Goal: Task Accomplishment & Management: Use online tool/utility

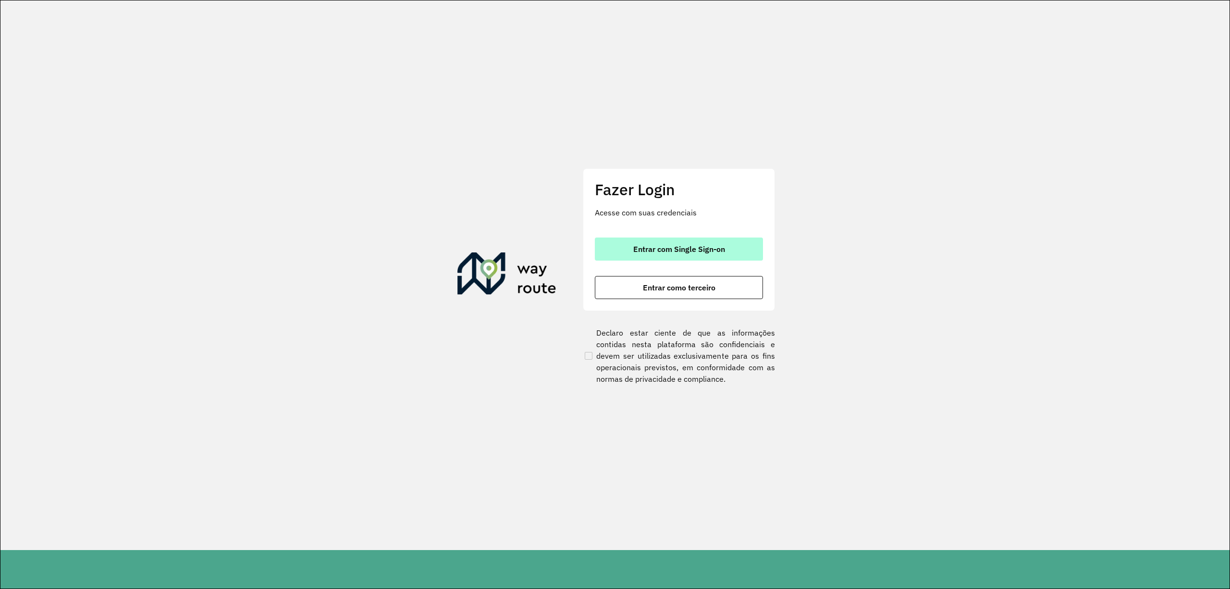
click at [707, 249] on span "Entrar com Single Sign-on" at bounding box center [679, 249] width 92 height 8
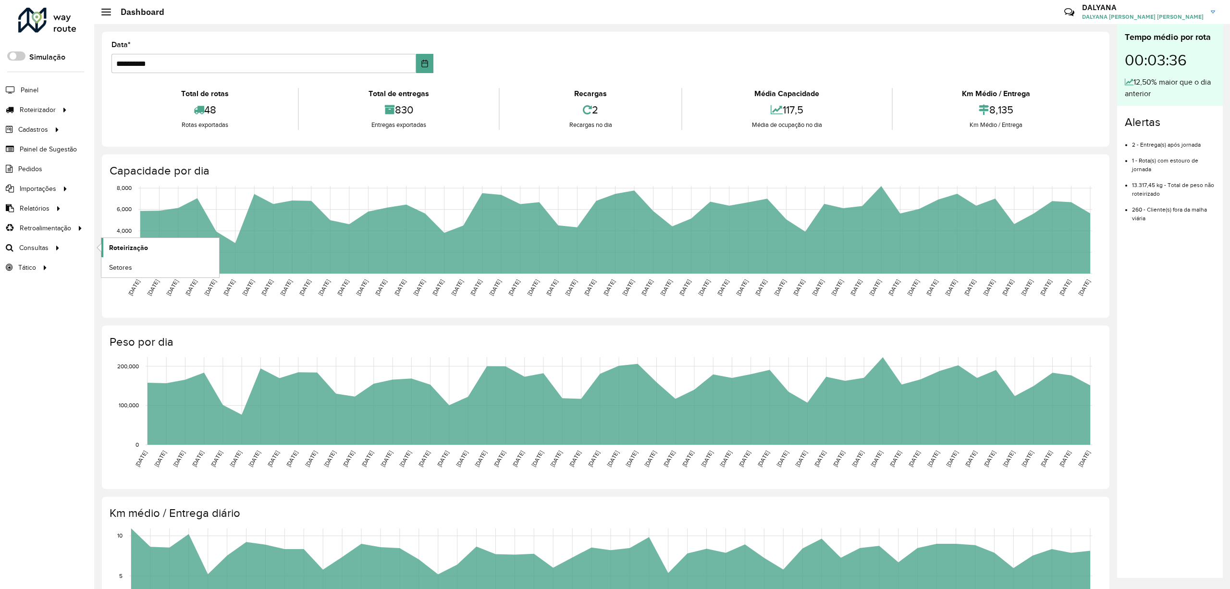
click at [125, 248] on span "Roteirização" at bounding box center [128, 248] width 39 height 10
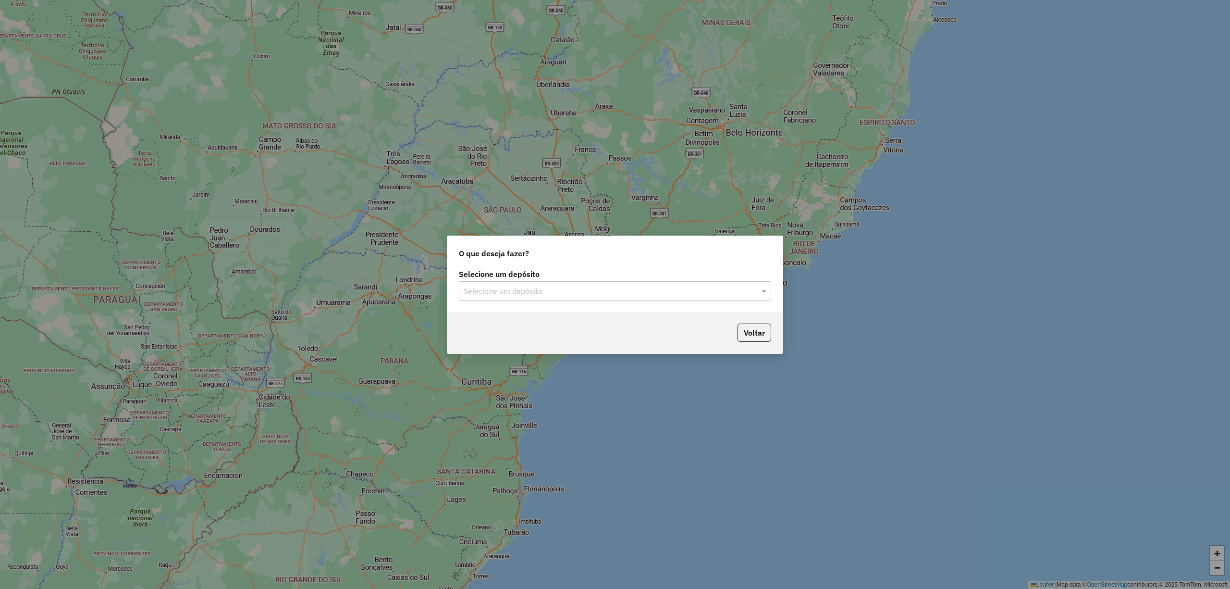
click at [625, 290] on input "text" at bounding box center [606, 291] width 284 height 12
click at [524, 320] on div "CDD Natal Novo" at bounding box center [614, 318] width 311 height 16
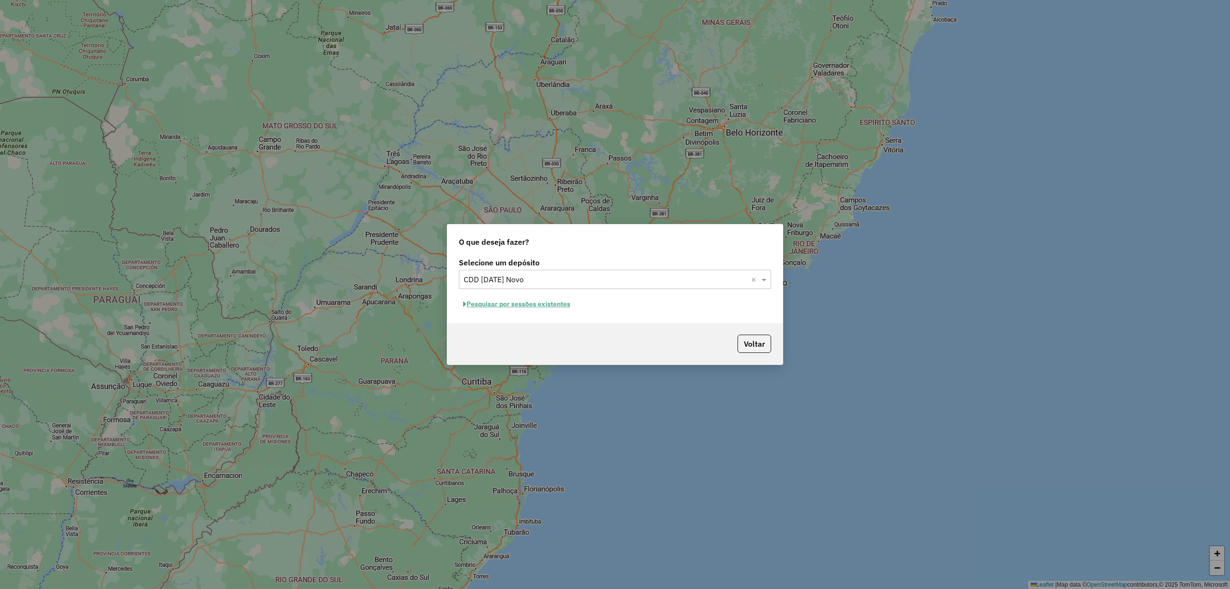
click at [498, 306] on button "Pesquisar por sessões existentes" at bounding box center [517, 304] width 116 height 15
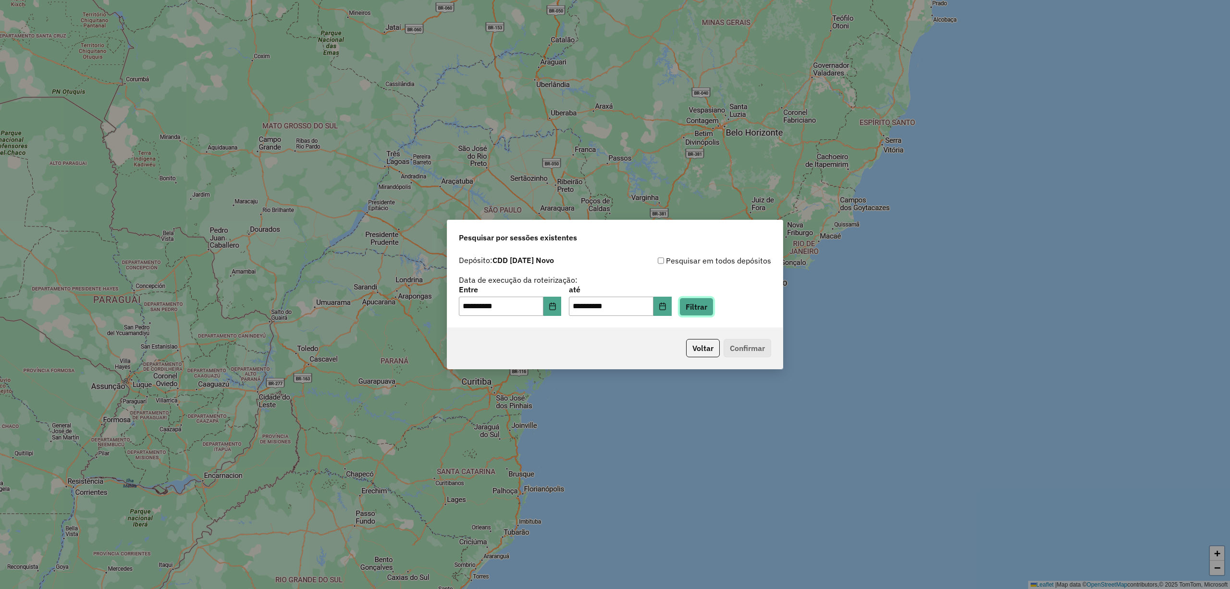
click at [709, 309] on button "Filtrar" at bounding box center [697, 306] width 34 height 18
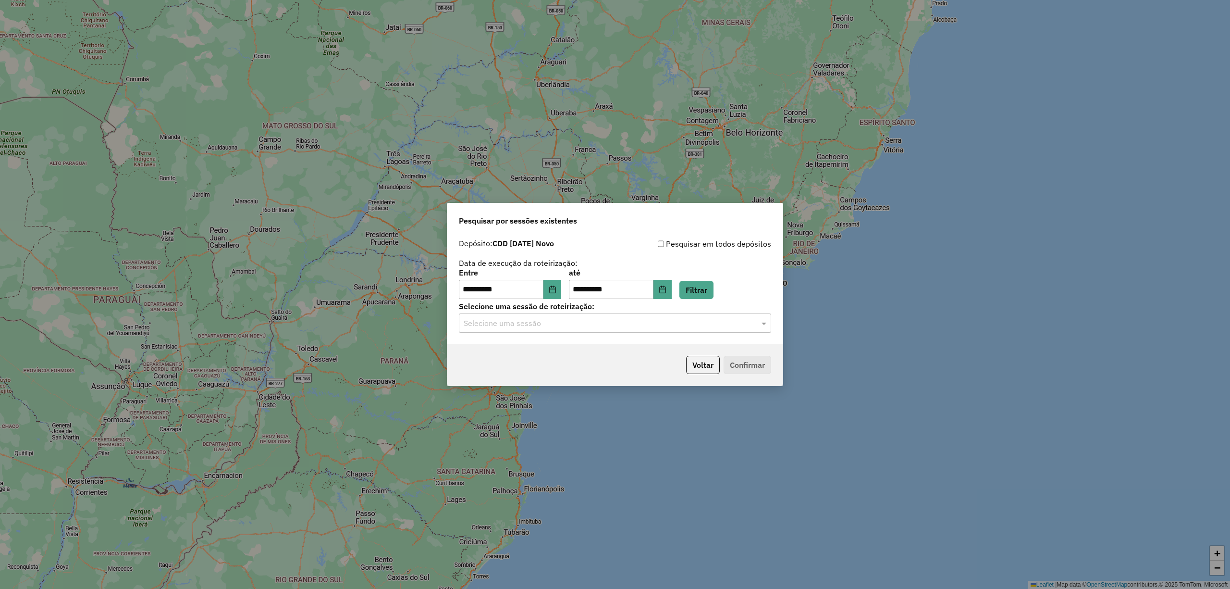
click at [567, 323] on input "text" at bounding box center [606, 324] width 284 height 12
click at [540, 352] on span "1254694 - 28/08/2025 18:43" at bounding box center [501, 350] width 77 height 8
click at [744, 363] on button "Confirmar" at bounding box center [748, 365] width 48 height 18
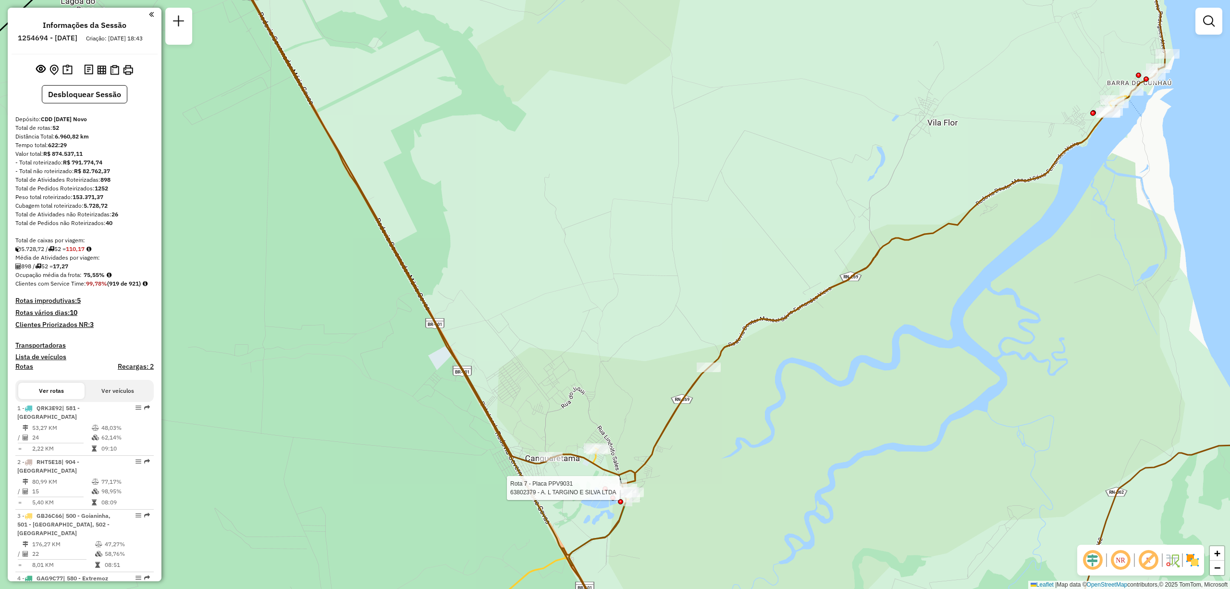
select select "**********"
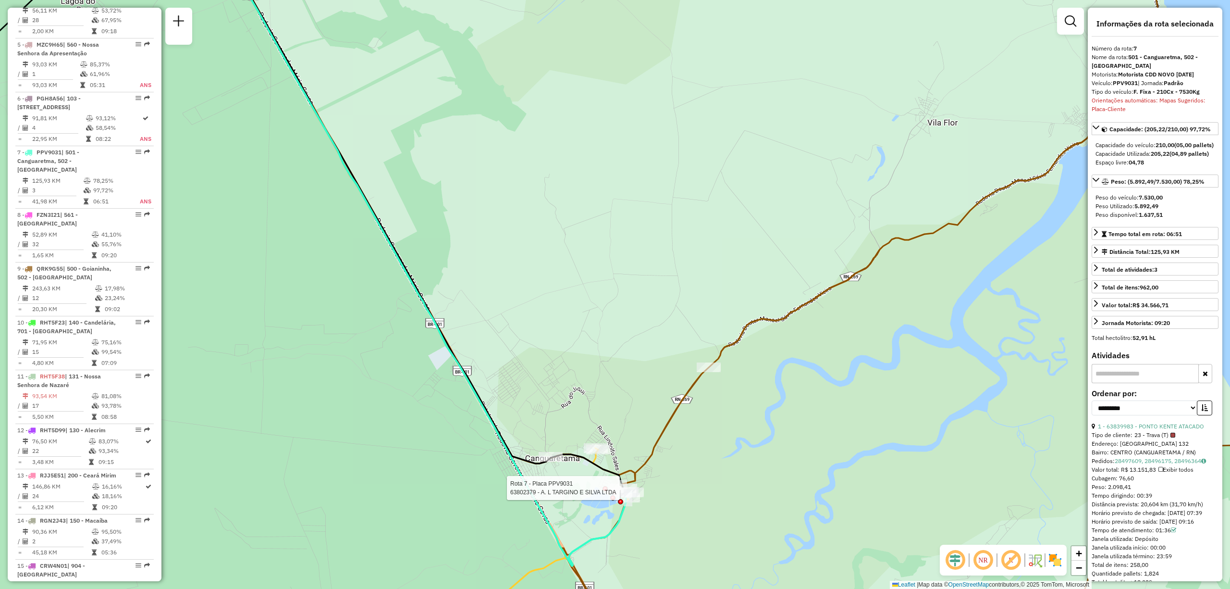
scroll to position [735, 0]
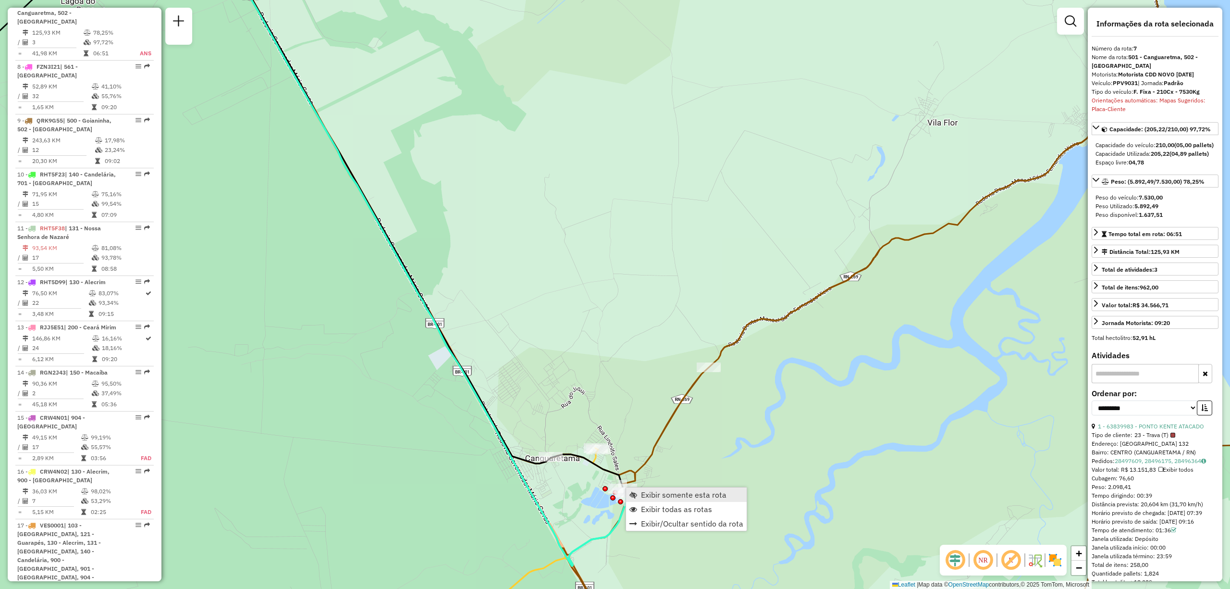
click at [704, 497] on span "Exibir somente esta rota" at bounding box center [684, 495] width 86 height 8
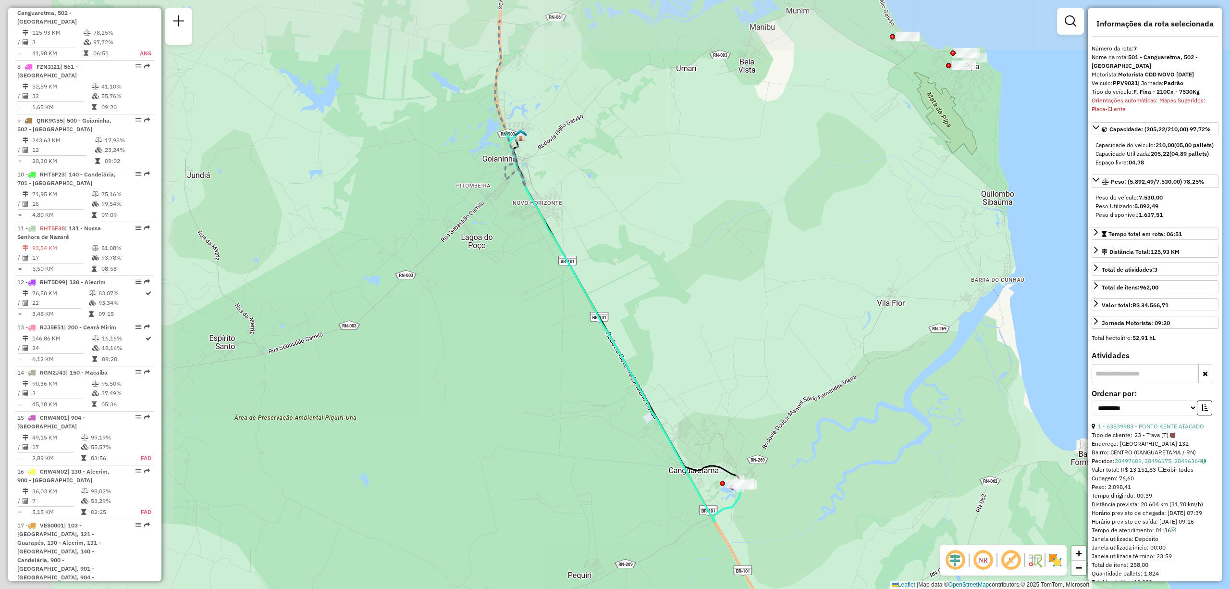
drag, startPoint x: 675, startPoint y: 480, endPoint x: 805, endPoint y: 531, distance: 140.2
click at [805, 531] on div "Janela de atendimento Grade de atendimento Capacidade Transportadoras Veículos …" at bounding box center [615, 294] width 1230 height 589
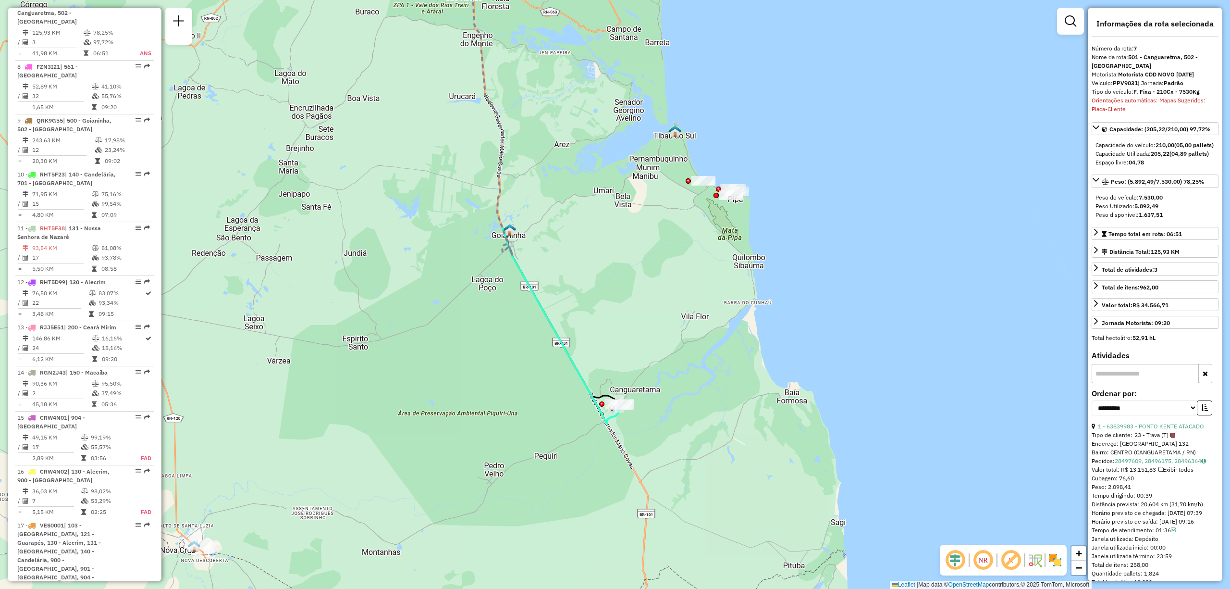
drag, startPoint x: 887, startPoint y: 309, endPoint x: 660, endPoint y: 303, distance: 227.4
click at [660, 303] on div "Janela de atendimento Grade de atendimento Capacidade Transportadoras Veículos …" at bounding box center [615, 294] width 1230 height 589
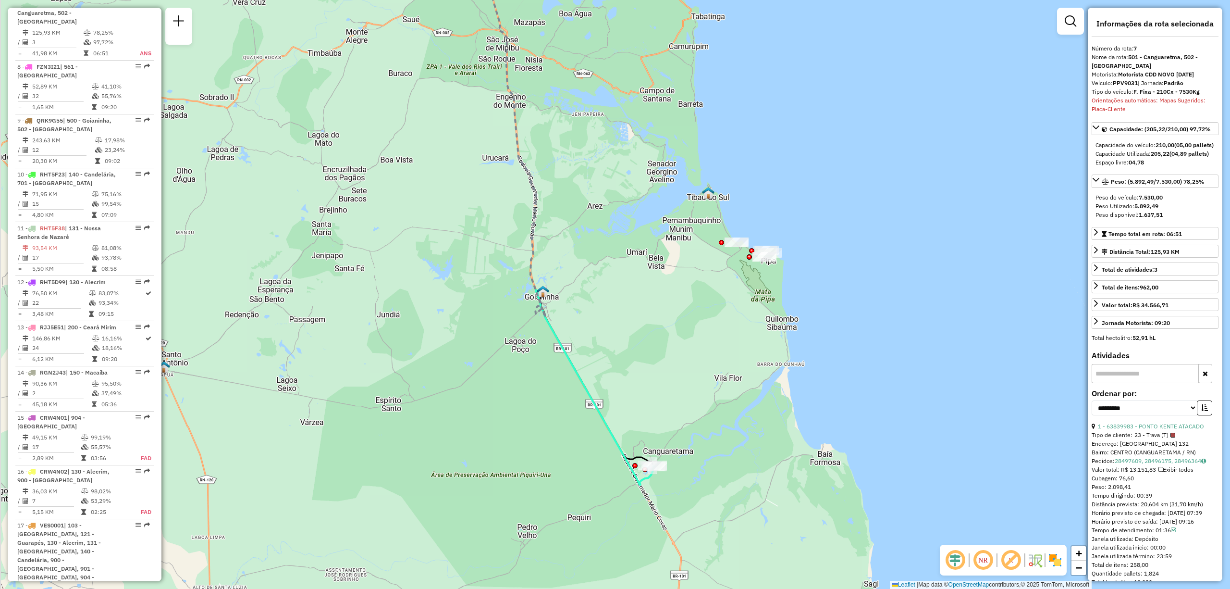
drag, startPoint x: 636, startPoint y: 434, endPoint x: 672, endPoint y: 375, distance: 69.0
click at [670, 381] on div "Janela de atendimento Grade de atendimento Capacidade Transportadoras Veículos …" at bounding box center [615, 294] width 1230 height 589
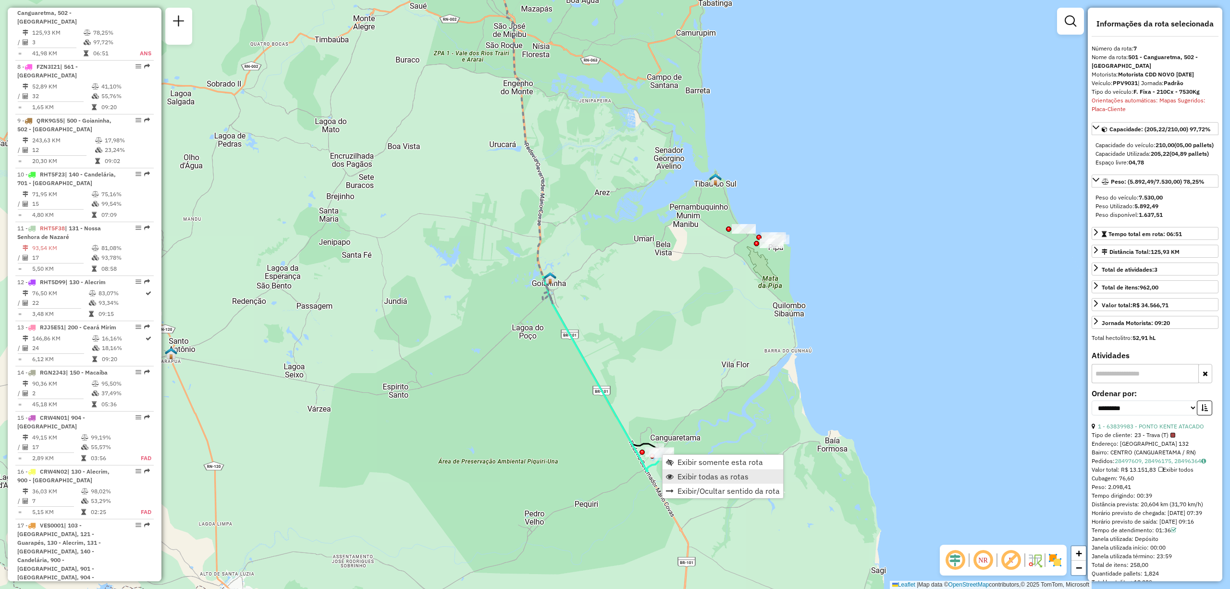
click at [726, 475] on span "Exibir todas as rotas" at bounding box center [713, 476] width 71 height 8
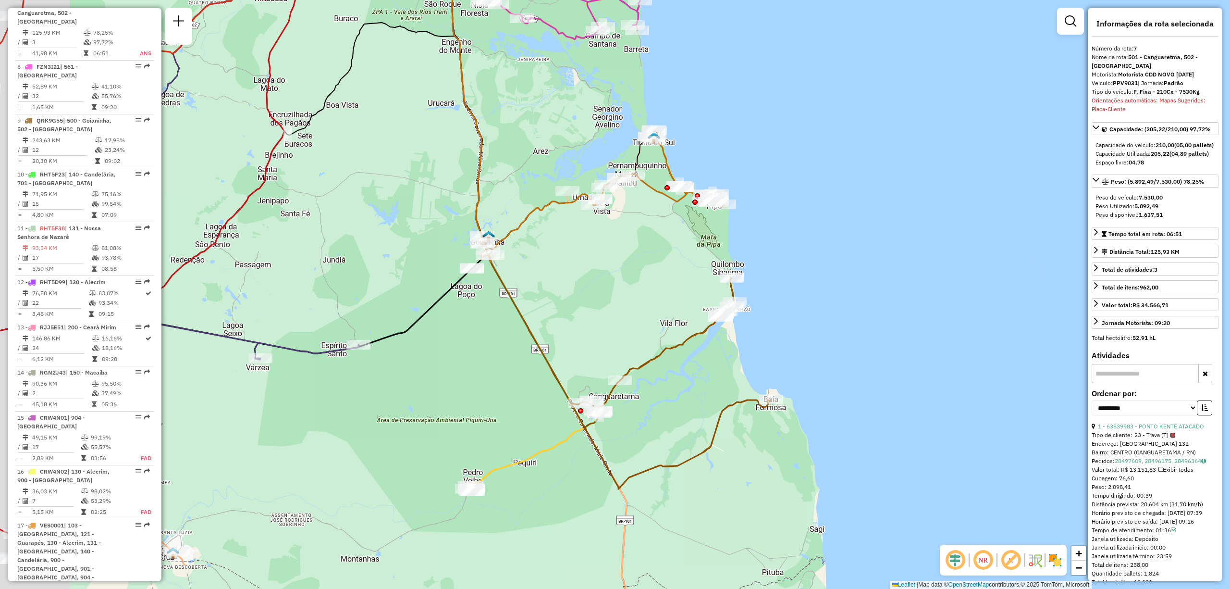
drag, startPoint x: 456, startPoint y: 322, endPoint x: 631, endPoint y: 243, distance: 192.5
click at [631, 244] on div "Janela de atendimento Grade de atendimento Capacidade Transportadoras Veículos …" at bounding box center [615, 294] width 1230 height 589
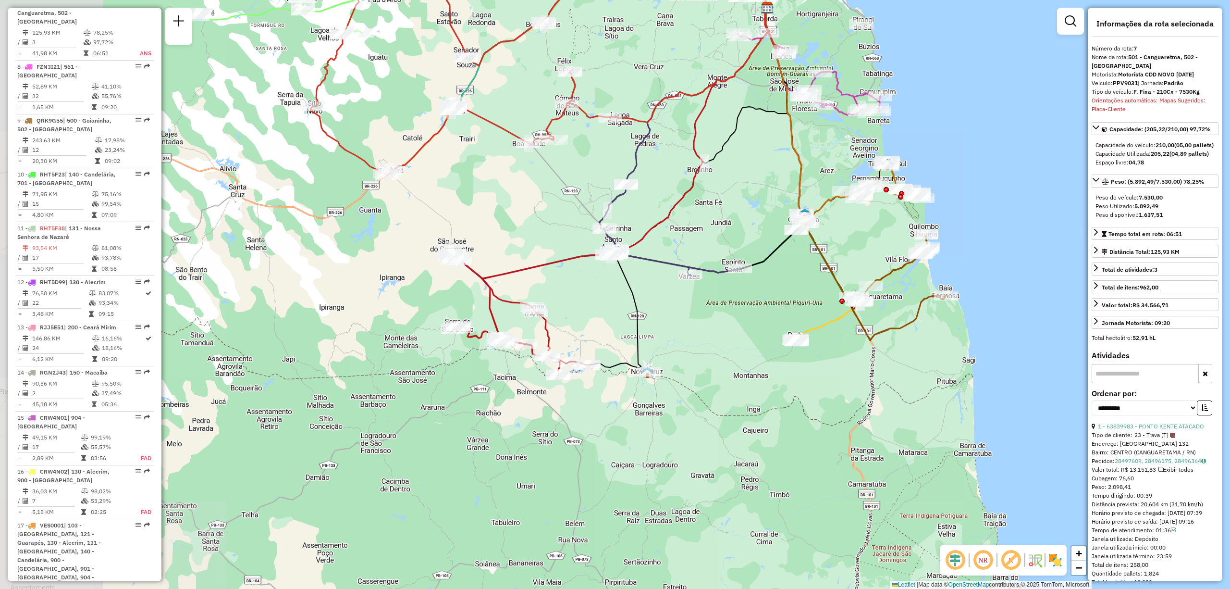
drag, startPoint x: 448, startPoint y: 412, endPoint x: 702, endPoint y: 363, distance: 258.9
click at [705, 364] on div "Janela de atendimento Grade de atendimento Capacidade Transportadoras Veículos …" at bounding box center [615, 294] width 1230 height 589
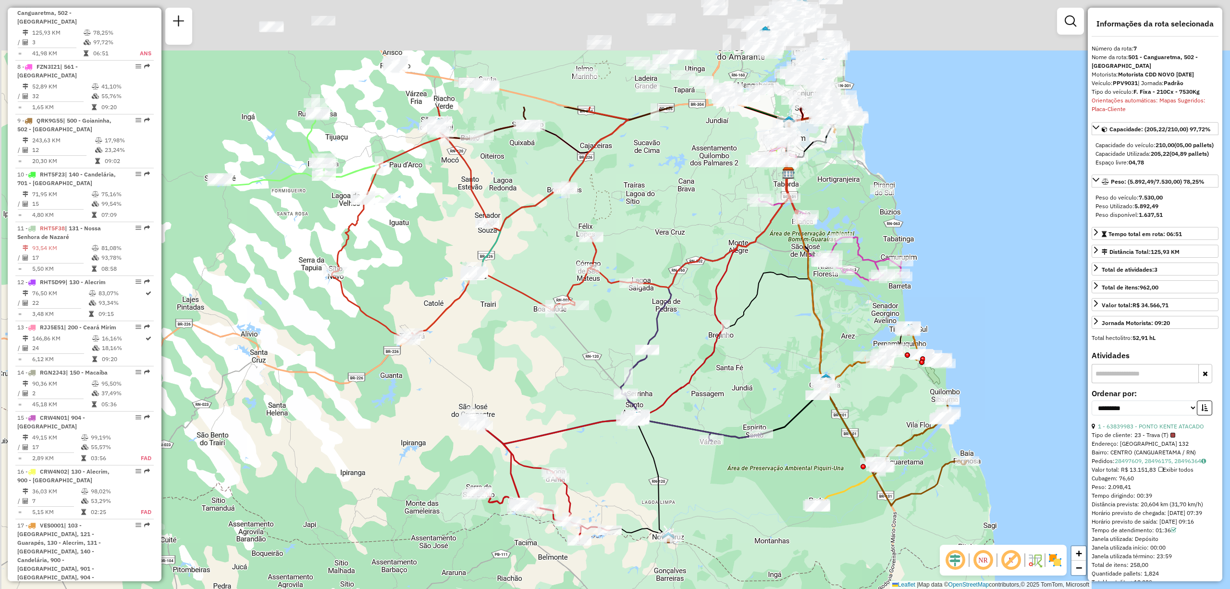
drag, startPoint x: 383, startPoint y: 273, endPoint x: 433, endPoint y: 433, distance: 168.1
click at [410, 465] on div "Janela de atendimento Grade de atendimento Capacidade Transportadoras Veículos …" at bounding box center [615, 294] width 1230 height 589
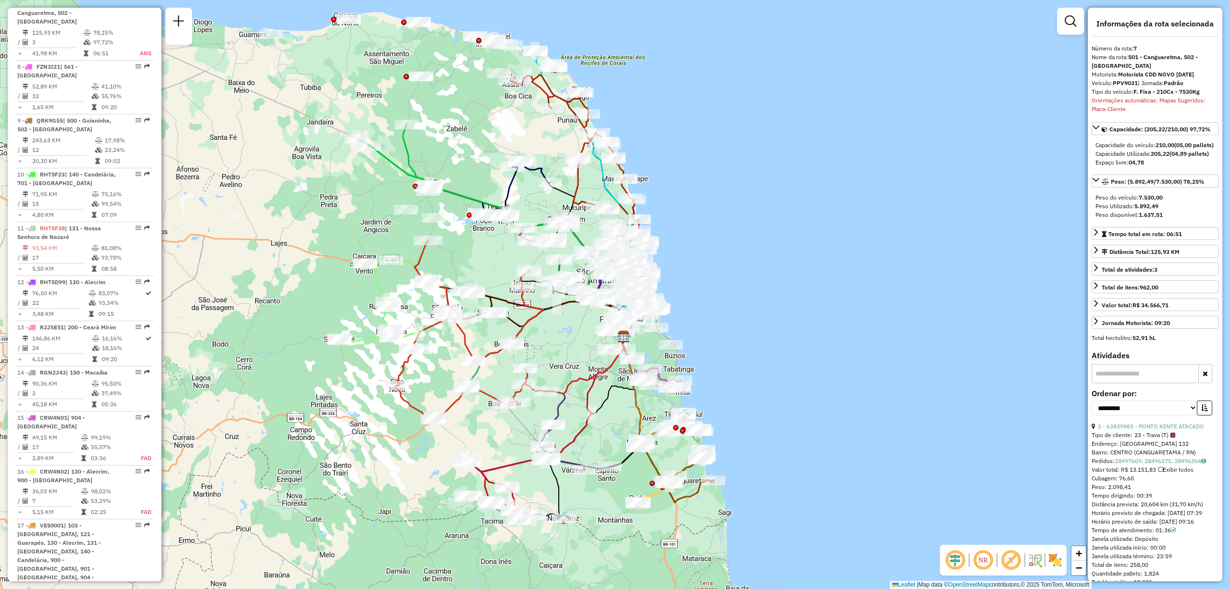
drag, startPoint x: 356, startPoint y: 169, endPoint x: 338, endPoint y: 266, distance: 98.7
click at [338, 266] on div "Janela de atendimento Grade de atendimento Capacidade Transportadoras Veículos …" at bounding box center [615, 294] width 1230 height 589
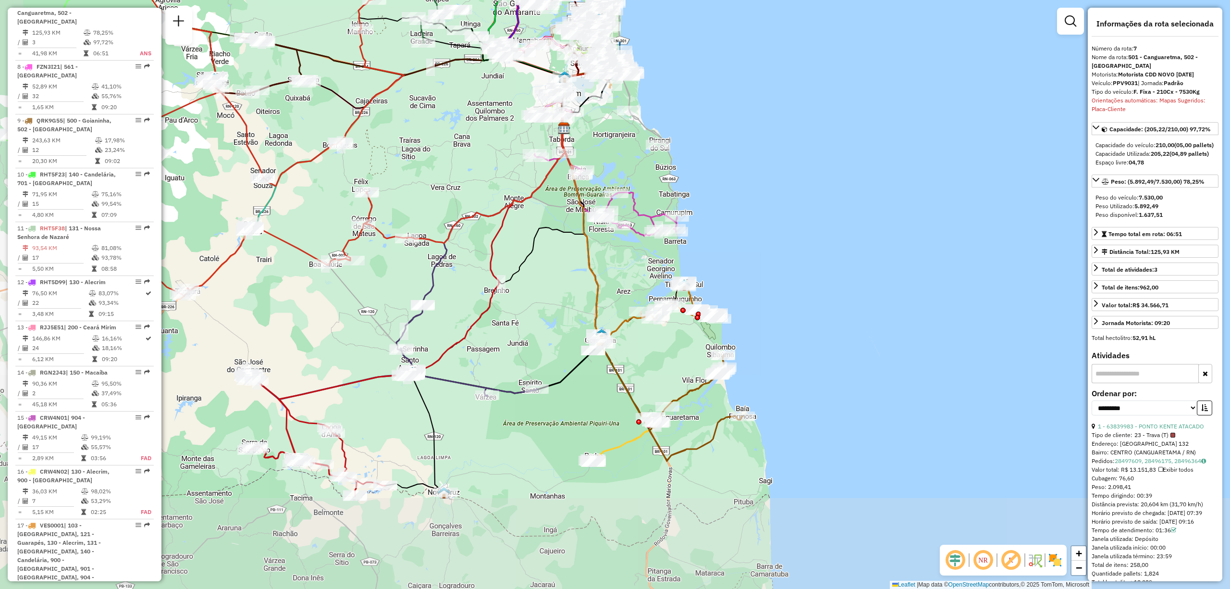
drag, startPoint x: 636, startPoint y: 459, endPoint x: 675, endPoint y: 330, distance: 135.5
click at [675, 333] on div "Janela de atendimento Grade de atendimento Capacidade Transportadoras Veículos …" at bounding box center [615, 294] width 1230 height 589
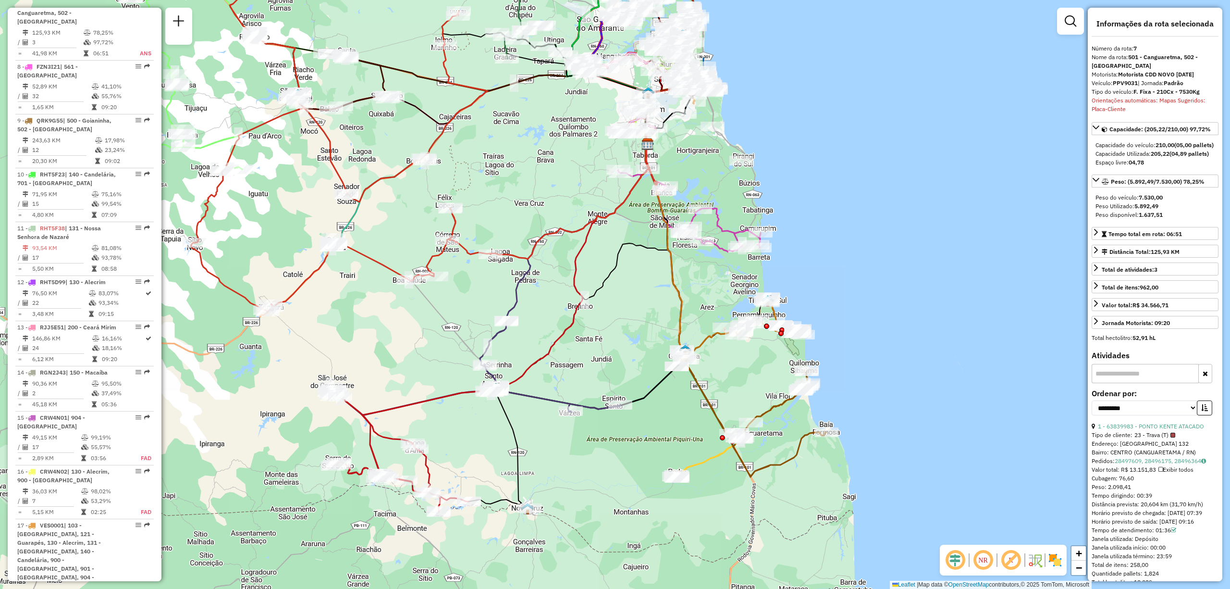
drag, startPoint x: 388, startPoint y: 304, endPoint x: 579, endPoint y: 358, distance: 198.4
click at [579, 358] on div "Janela de atendimento Grade de atendimento Capacidade Transportadoras Veículos …" at bounding box center [615, 294] width 1230 height 589
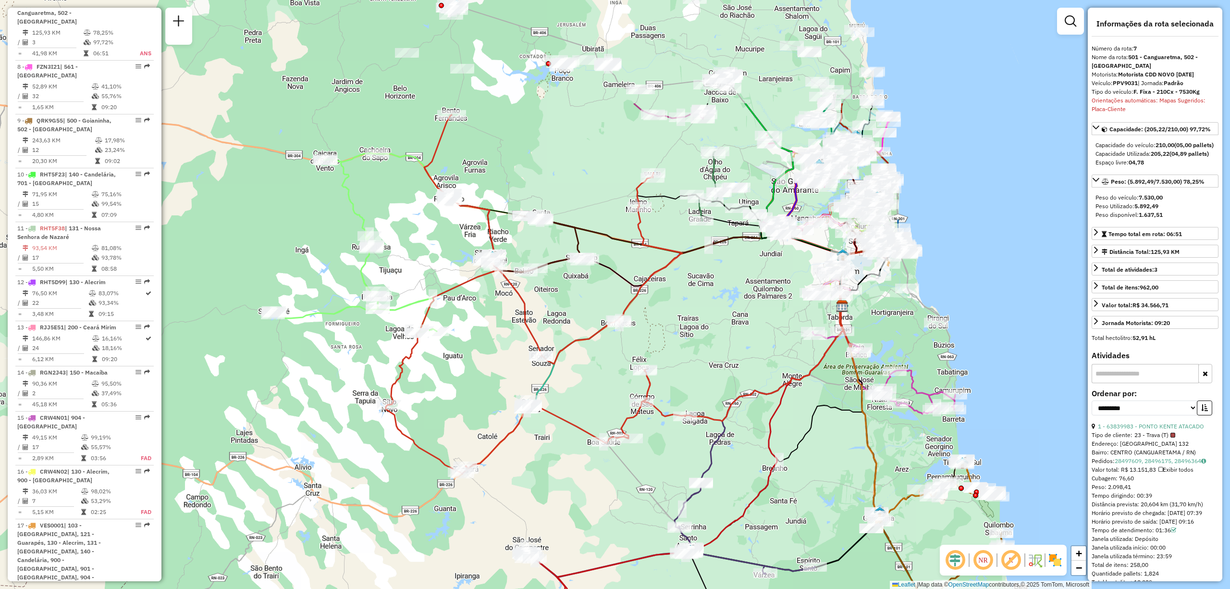
drag, startPoint x: 324, startPoint y: 316, endPoint x: 507, endPoint y: 473, distance: 240.6
click at [507, 474] on div "Janela de atendimento Grade de atendimento Capacidade Transportadoras Veículos …" at bounding box center [615, 294] width 1230 height 589
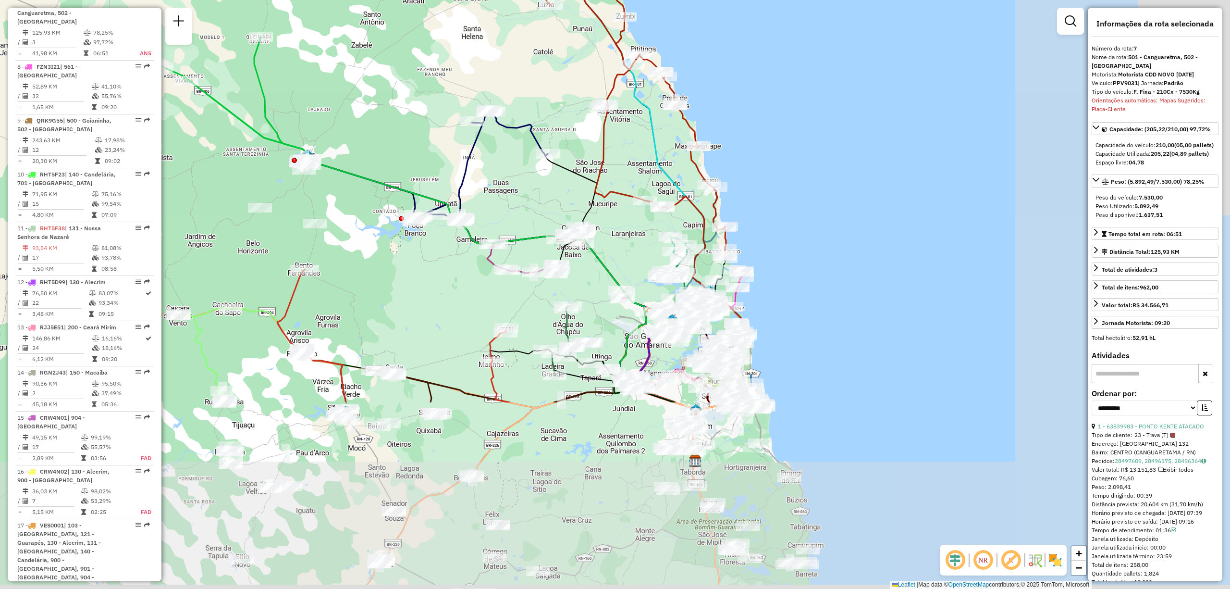
drag, startPoint x: 719, startPoint y: 325, endPoint x: 498, endPoint y: 66, distance: 340.9
click at [502, 77] on div "Janela de atendimento Grade de atendimento Capacidade Transportadoras Veículos …" at bounding box center [615, 294] width 1230 height 589
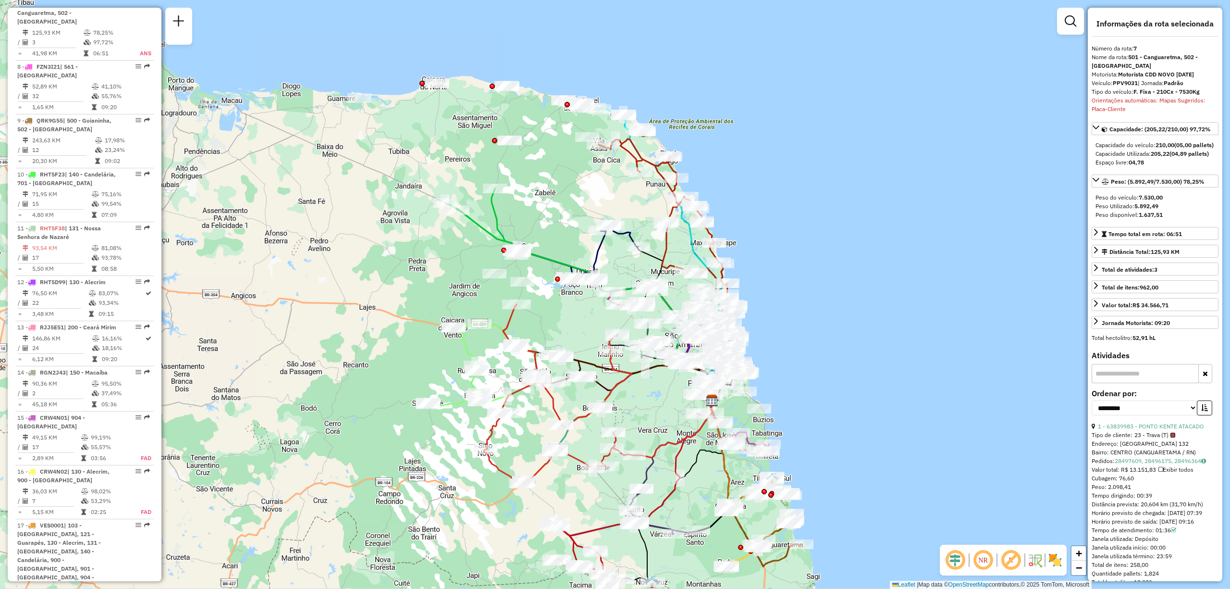
drag, startPoint x: 837, startPoint y: 433, endPoint x: 825, endPoint y: 246, distance: 187.8
click at [825, 247] on div "Janela de atendimento Grade de atendimento Capacidade Transportadoras Veículos …" at bounding box center [615, 294] width 1230 height 589
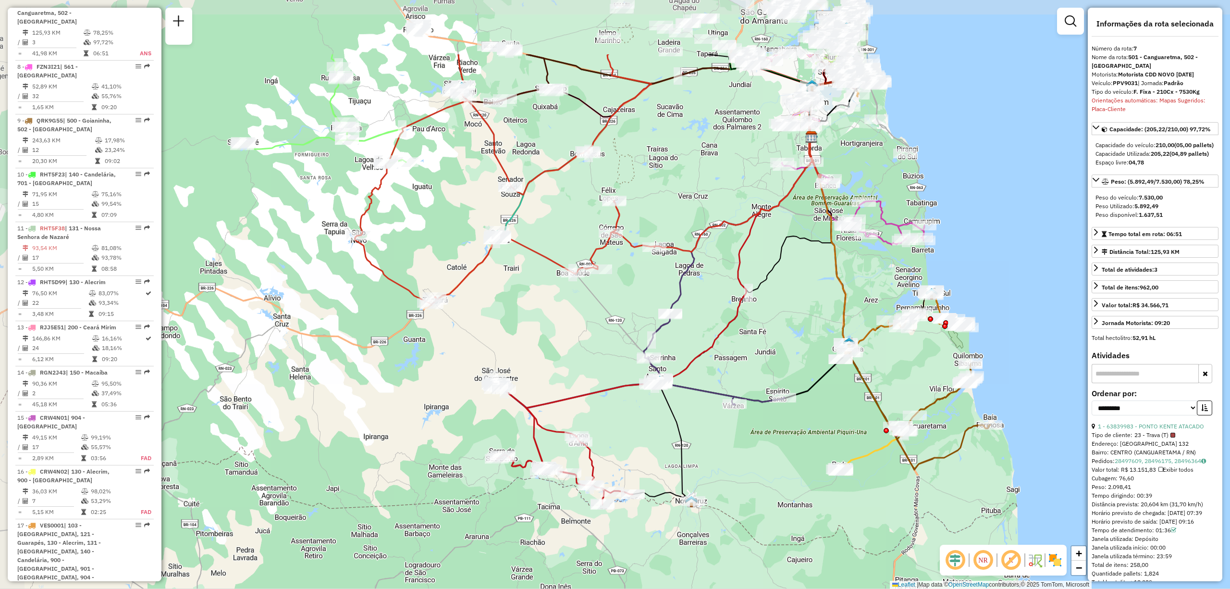
drag, startPoint x: 452, startPoint y: 331, endPoint x: 637, endPoint y: 430, distance: 209.6
click at [639, 442] on div "Janela de atendimento Grade de atendimento Capacidade Transportadoras Veículos …" at bounding box center [615, 294] width 1230 height 589
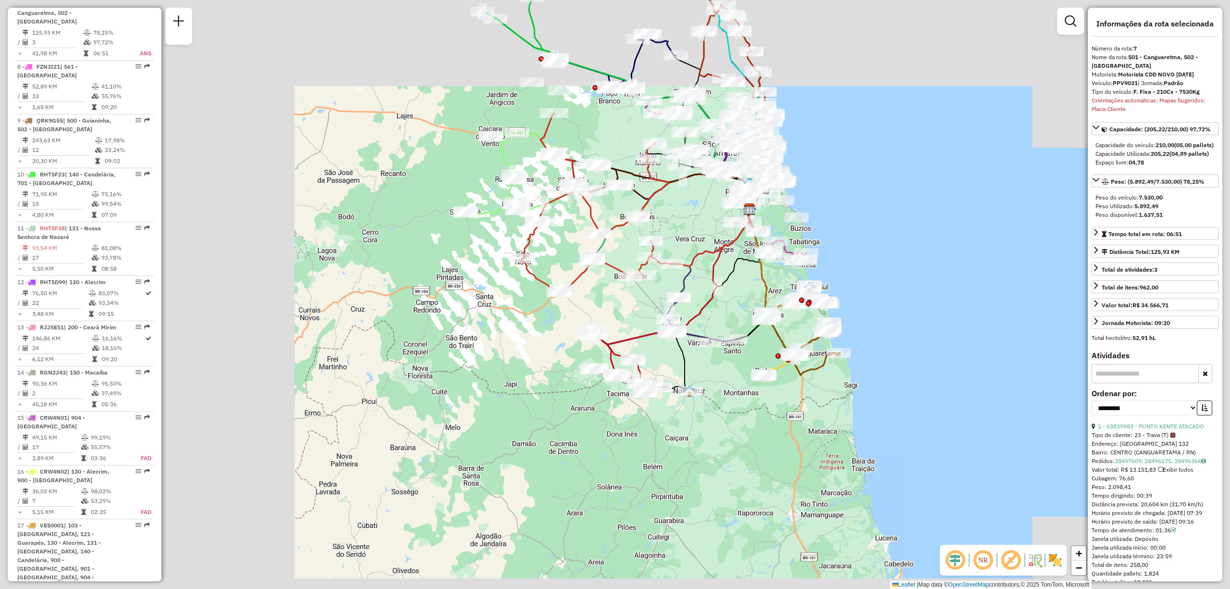
drag, startPoint x: 699, startPoint y: 171, endPoint x: 695, endPoint y: 235, distance: 63.5
click at [695, 235] on div "Janela de atendimento Grade de atendimento Capacidade Transportadoras Veículos …" at bounding box center [615, 294] width 1230 height 589
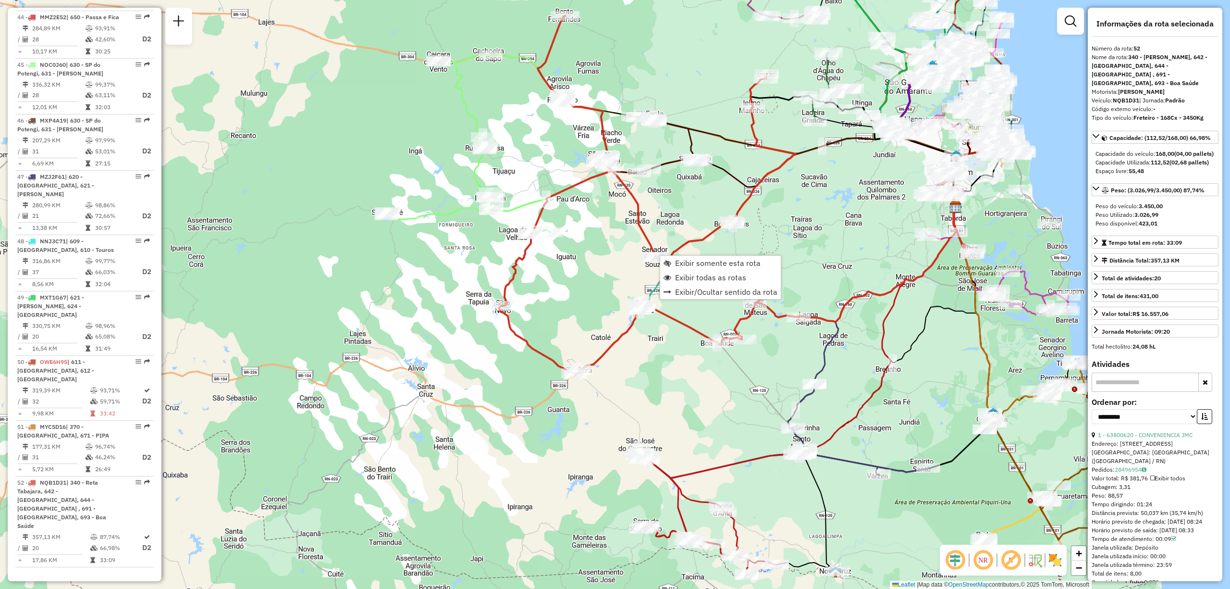
scroll to position [3034, 0]
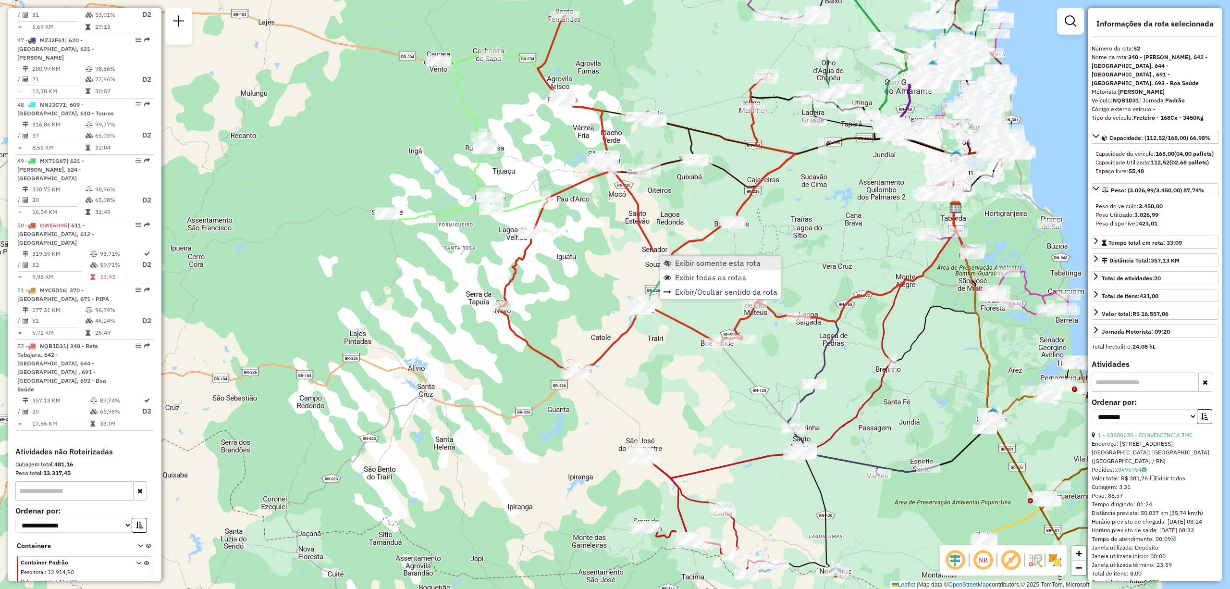
click at [719, 264] on span "Exibir somente esta rota" at bounding box center [718, 263] width 86 height 8
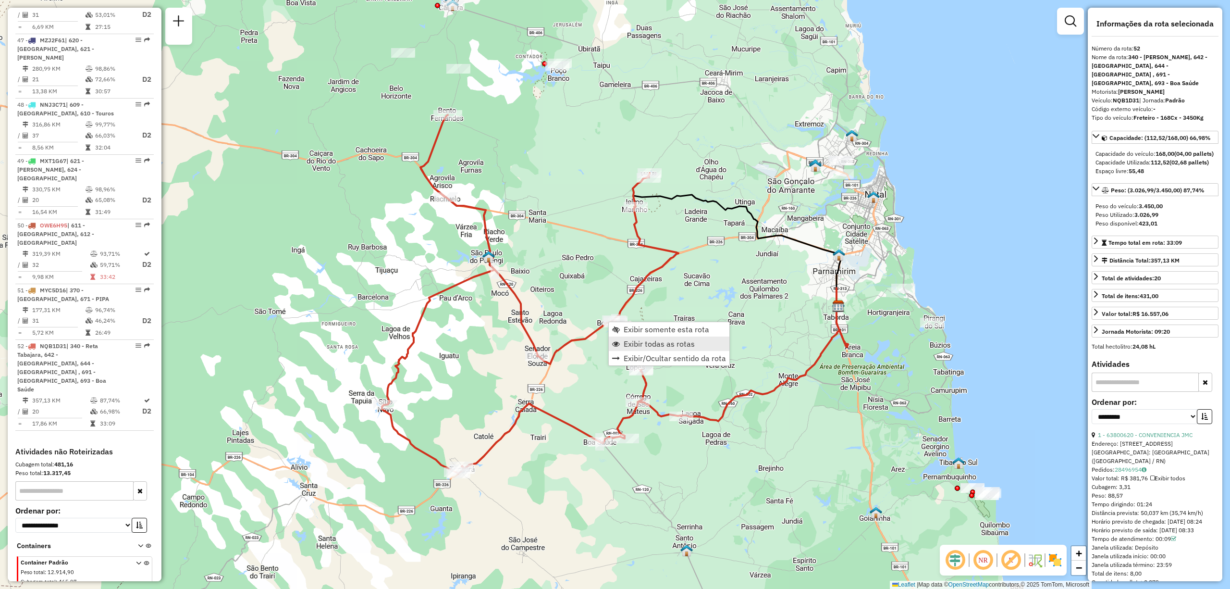
click at [648, 343] on span "Exibir todas as rotas" at bounding box center [659, 344] width 71 height 8
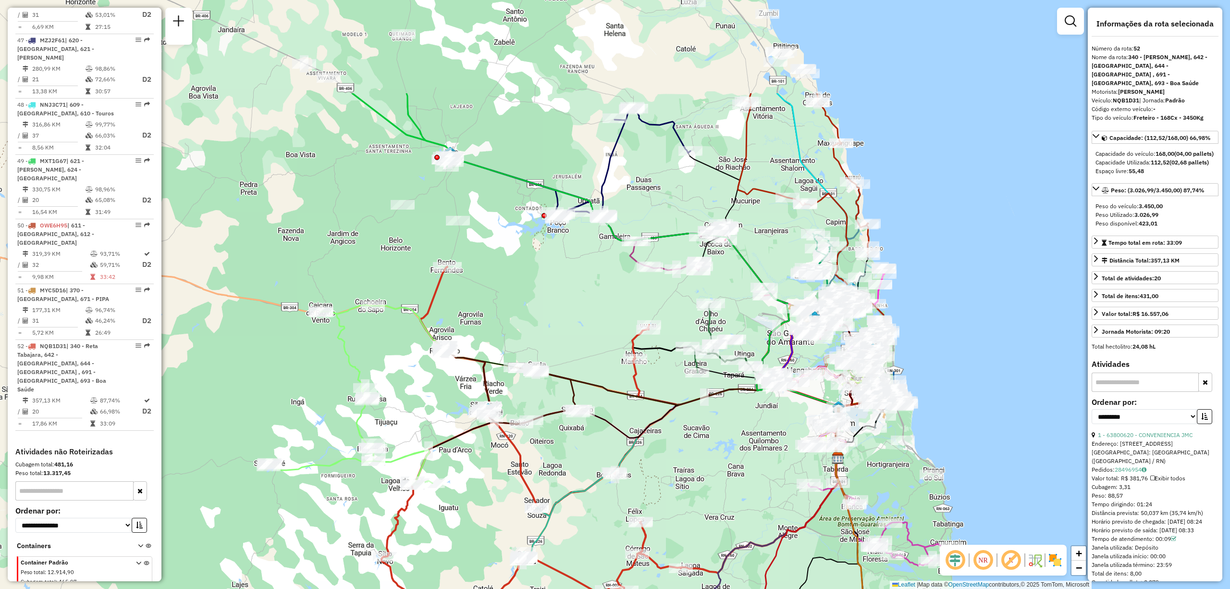
drag, startPoint x: 619, startPoint y: 144, endPoint x: 623, endPoint y: 260, distance: 116.4
click at [623, 260] on div "Janela de atendimento Grade de atendimento Capacidade Transportadoras Veículos …" at bounding box center [615, 294] width 1230 height 589
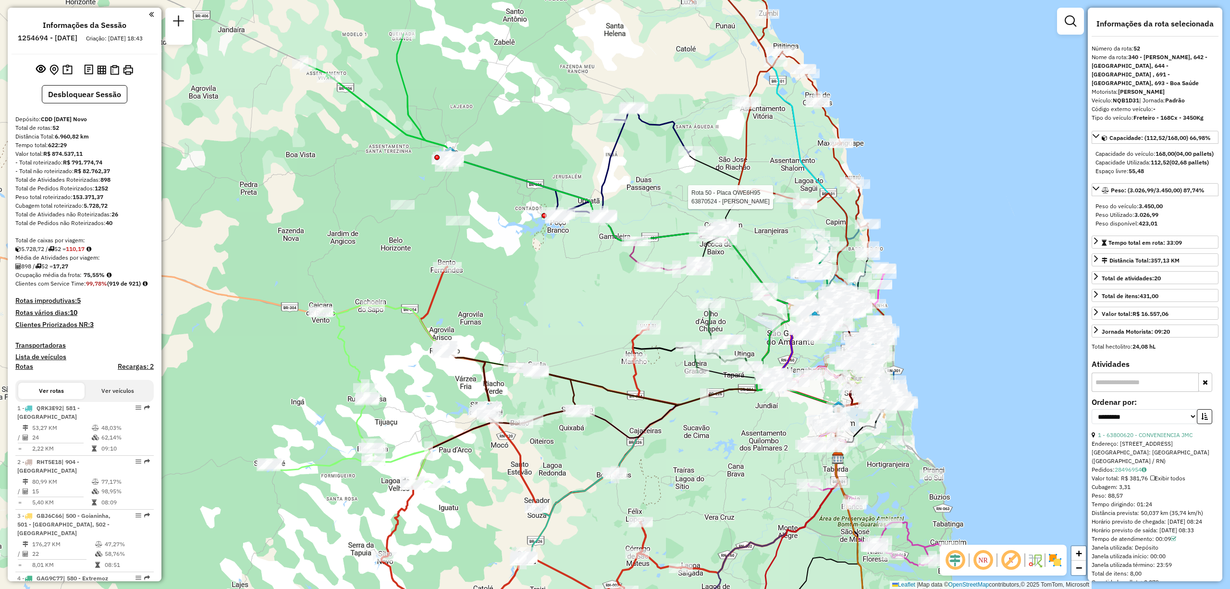
select select "**********"
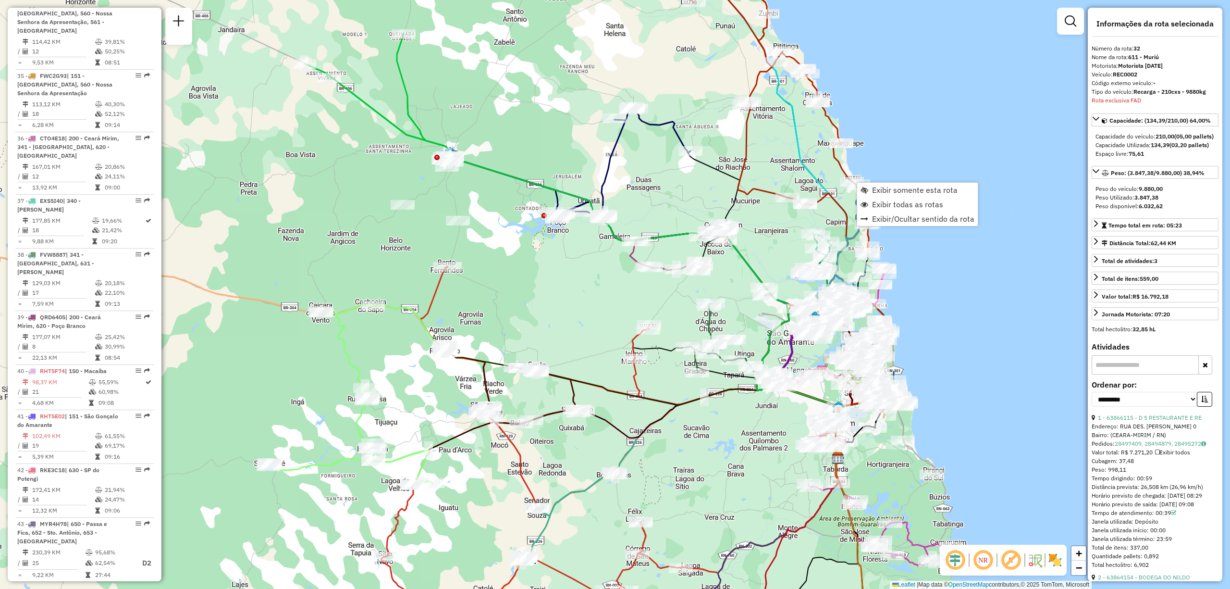
scroll to position [2163, 0]
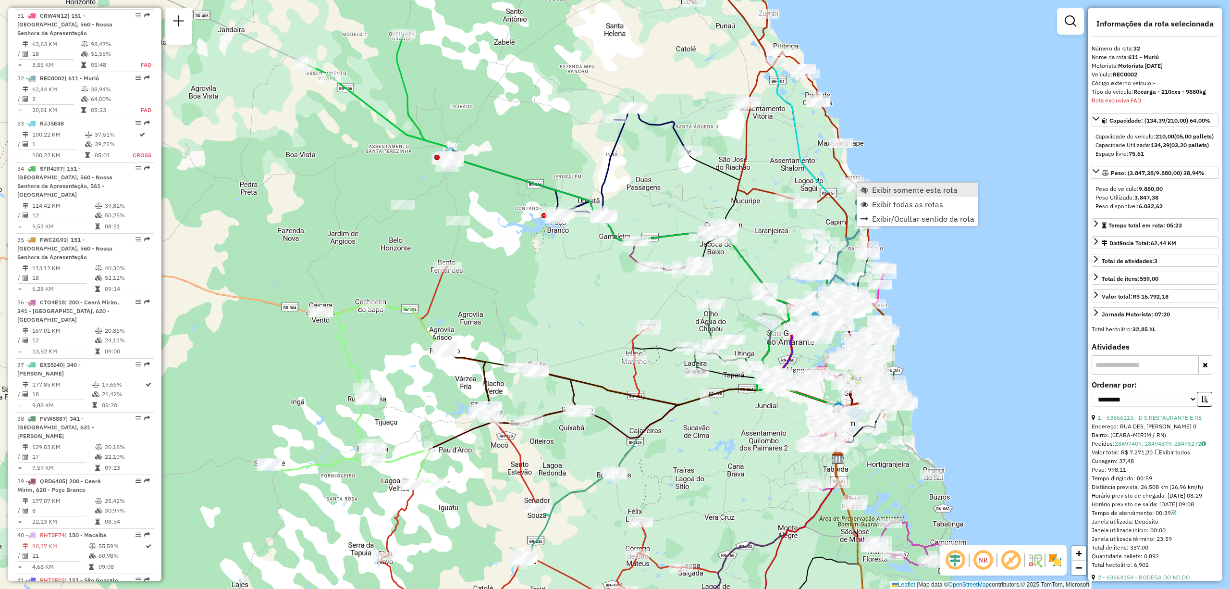
click at [910, 191] on span "Exibir somente esta rota" at bounding box center [915, 190] width 86 height 8
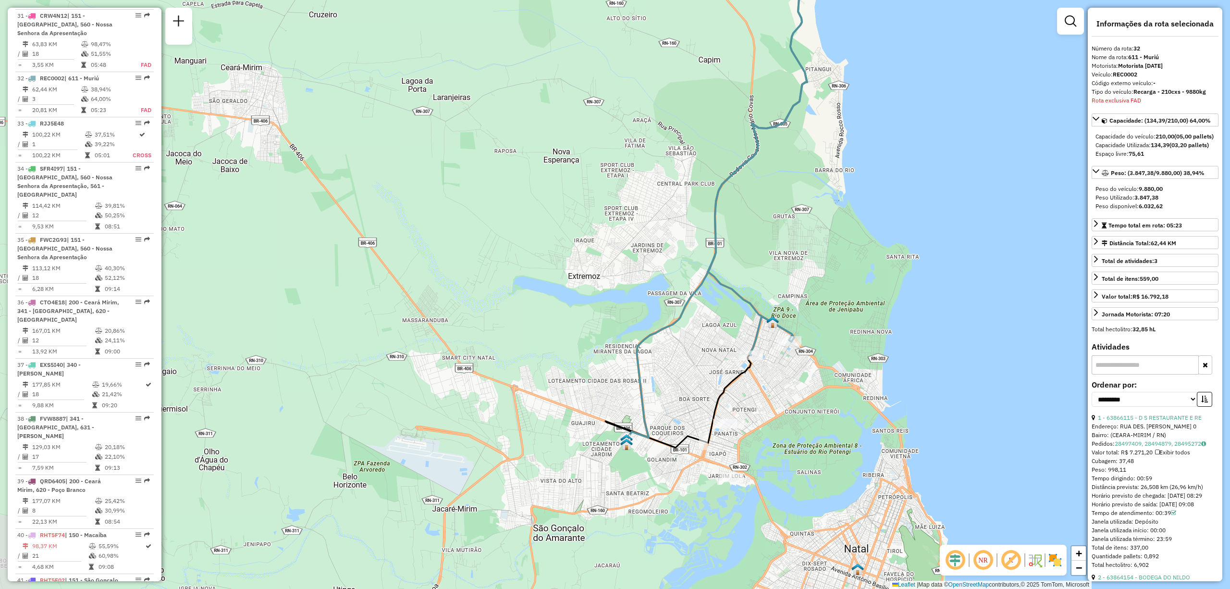
drag, startPoint x: 731, startPoint y: 375, endPoint x: 820, endPoint y: 268, distance: 138.9
click at [820, 268] on div "Janela de atendimento Grade de atendimento Capacidade Transportadoras Veículos …" at bounding box center [615, 294] width 1230 height 589
click at [849, 350] on span "Exibir somente esta rota" at bounding box center [854, 348] width 86 height 8
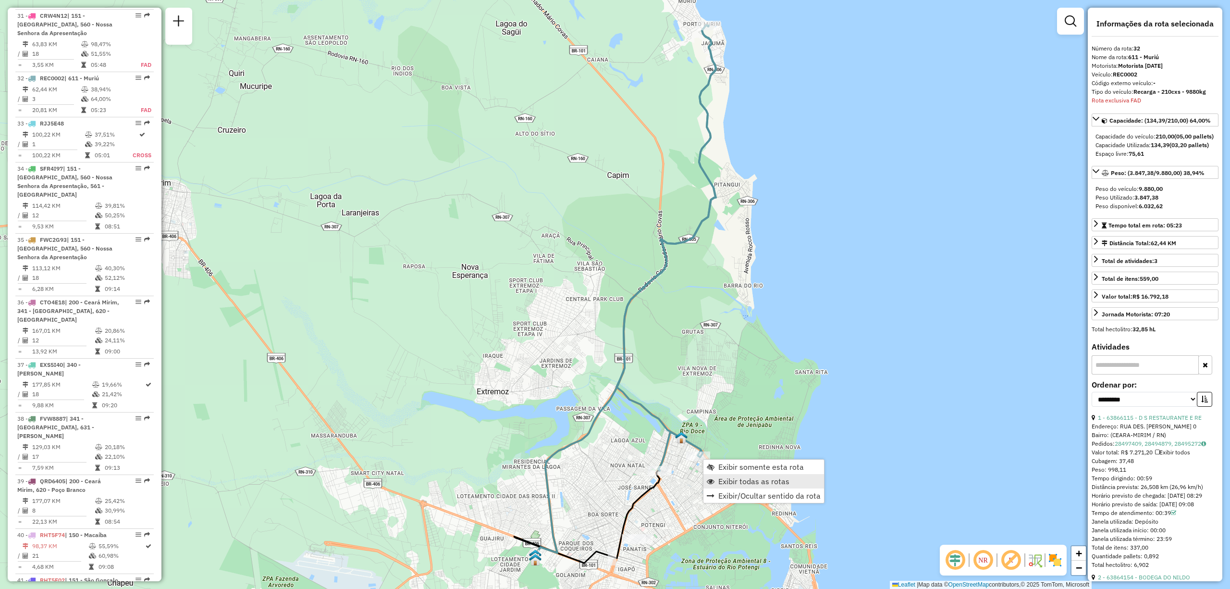
click at [742, 478] on span "Exibir todas as rotas" at bounding box center [753, 481] width 71 height 8
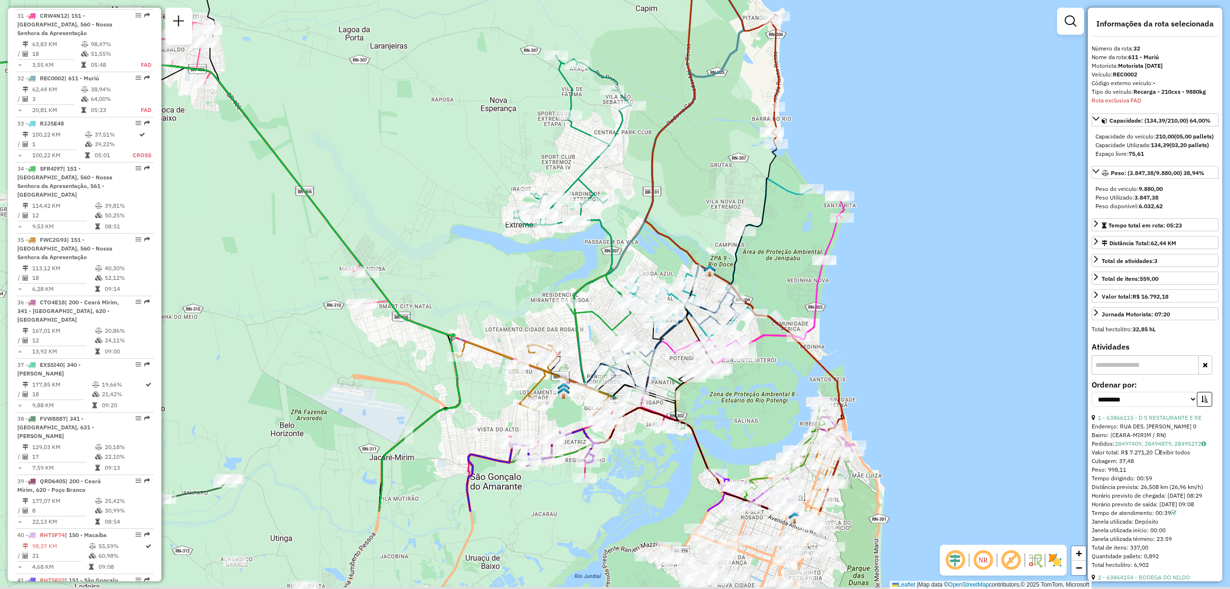
drag, startPoint x: 803, startPoint y: 431, endPoint x: 862, endPoint y: 287, distance: 155.6
click at [862, 287] on div "Janela de atendimento Grade de atendimento Capacidade Transportadoras Veículos …" at bounding box center [615, 294] width 1230 height 589
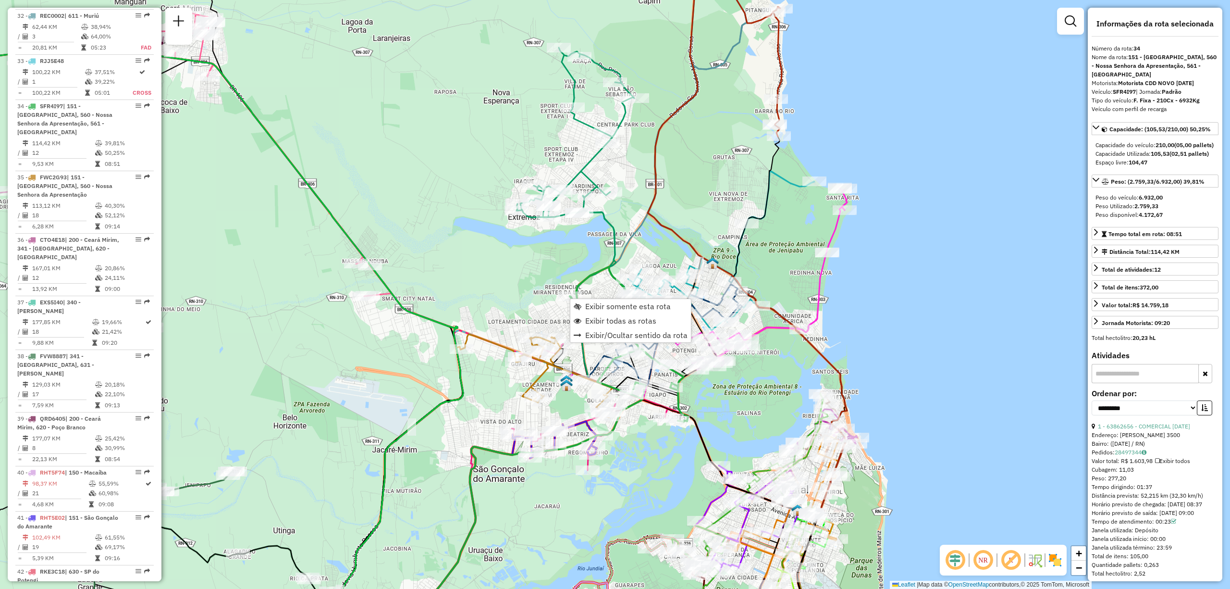
scroll to position [2253, 0]
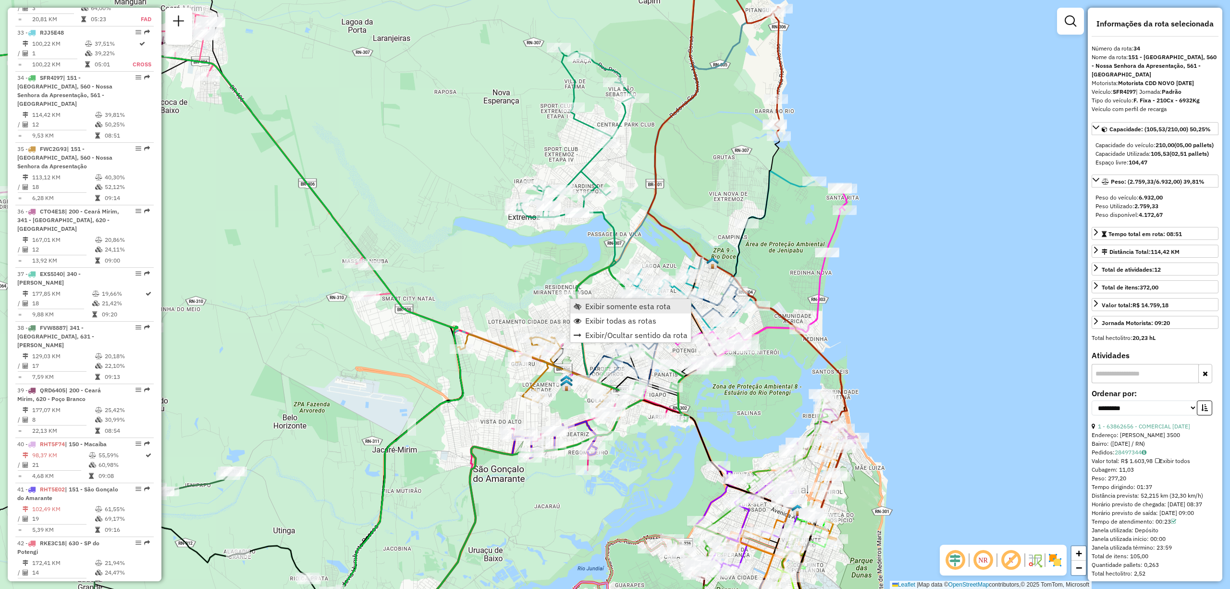
click at [618, 308] on span "Exibir somente esta rota" at bounding box center [628, 306] width 86 height 8
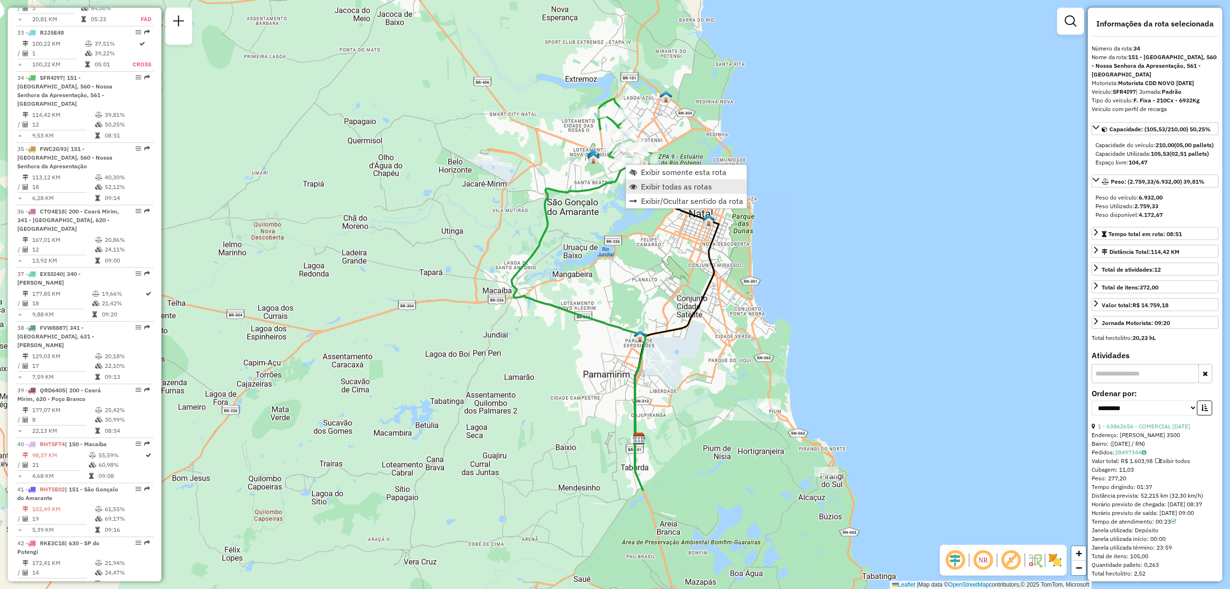
click at [677, 185] on span "Exibir todas as rotas" at bounding box center [676, 187] width 71 height 8
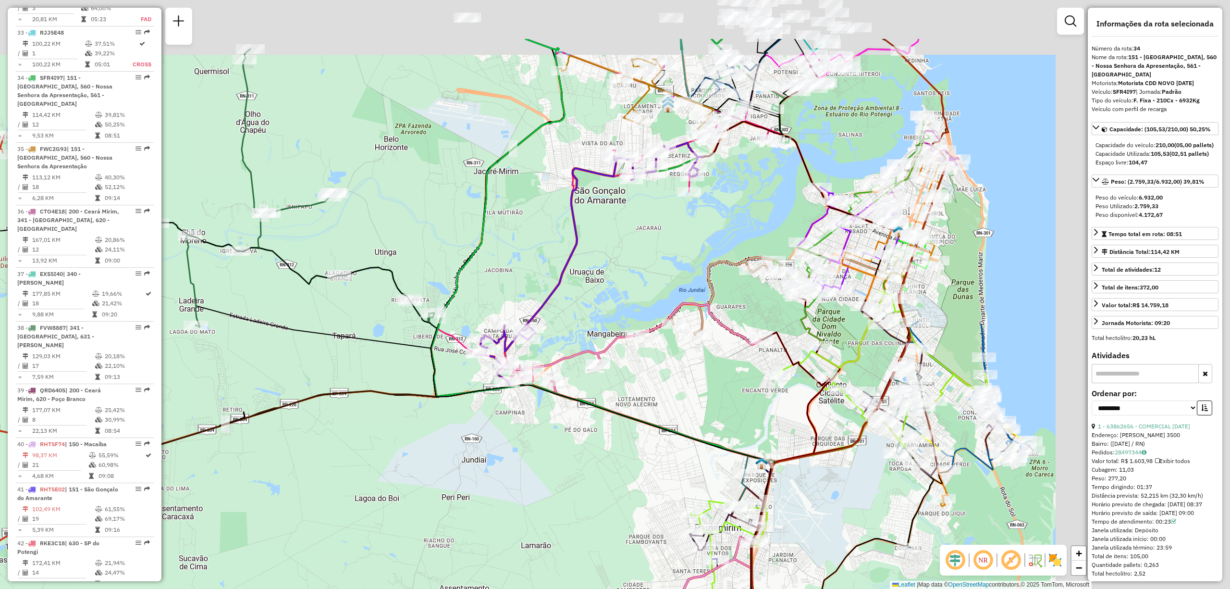
drag, startPoint x: 956, startPoint y: 289, endPoint x: 716, endPoint y: 359, distance: 250.3
click at [714, 361] on div "Janela de atendimento Grade de atendimento Capacidade Transportadoras Veículos …" at bounding box center [615, 294] width 1230 height 589
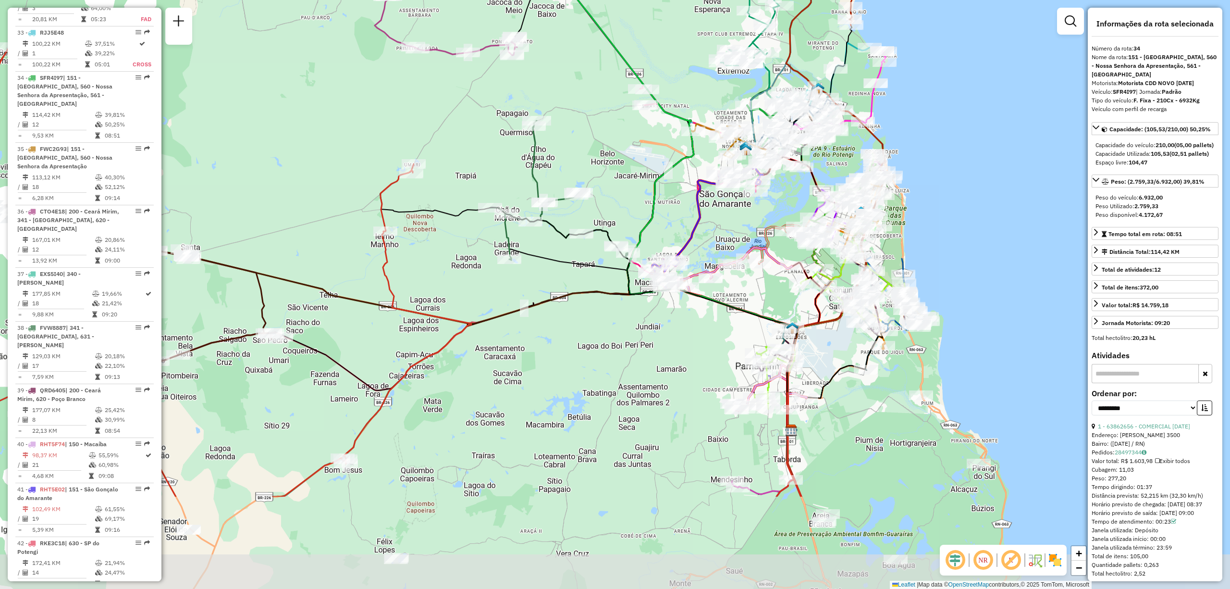
drag, startPoint x: 879, startPoint y: 534, endPoint x: 889, endPoint y: 383, distance: 151.7
click at [889, 383] on div "Janela de atendimento Grade de atendimento Capacidade Transportadoras Veículos …" at bounding box center [615, 294] width 1230 height 589
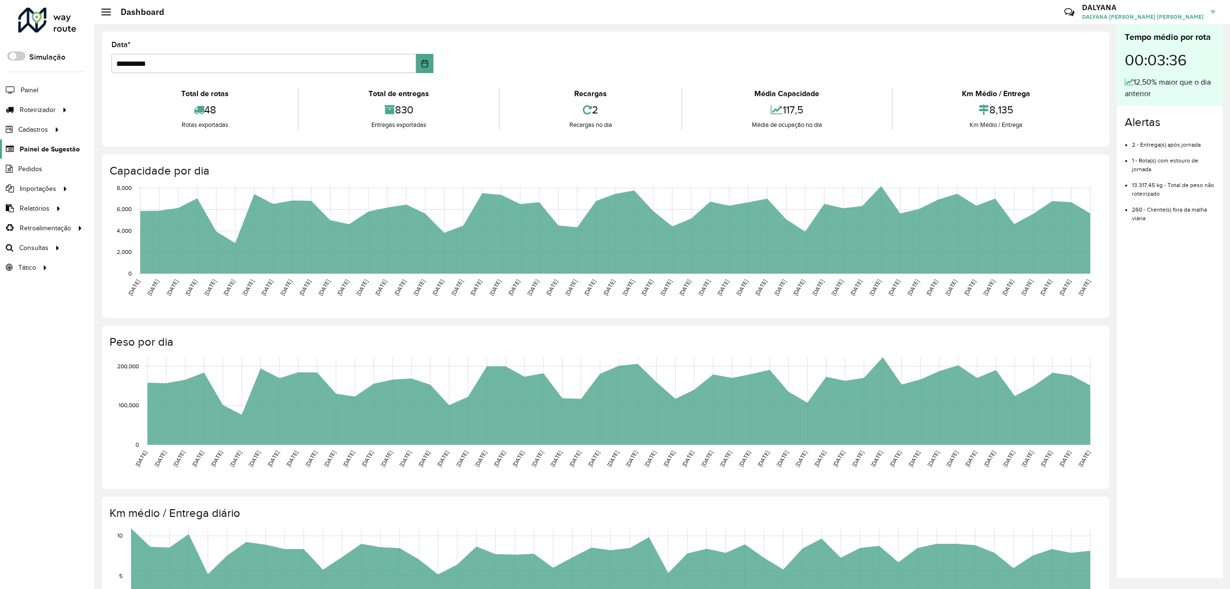
click at [62, 149] on span "Painel de Sugestão" at bounding box center [50, 149] width 60 height 10
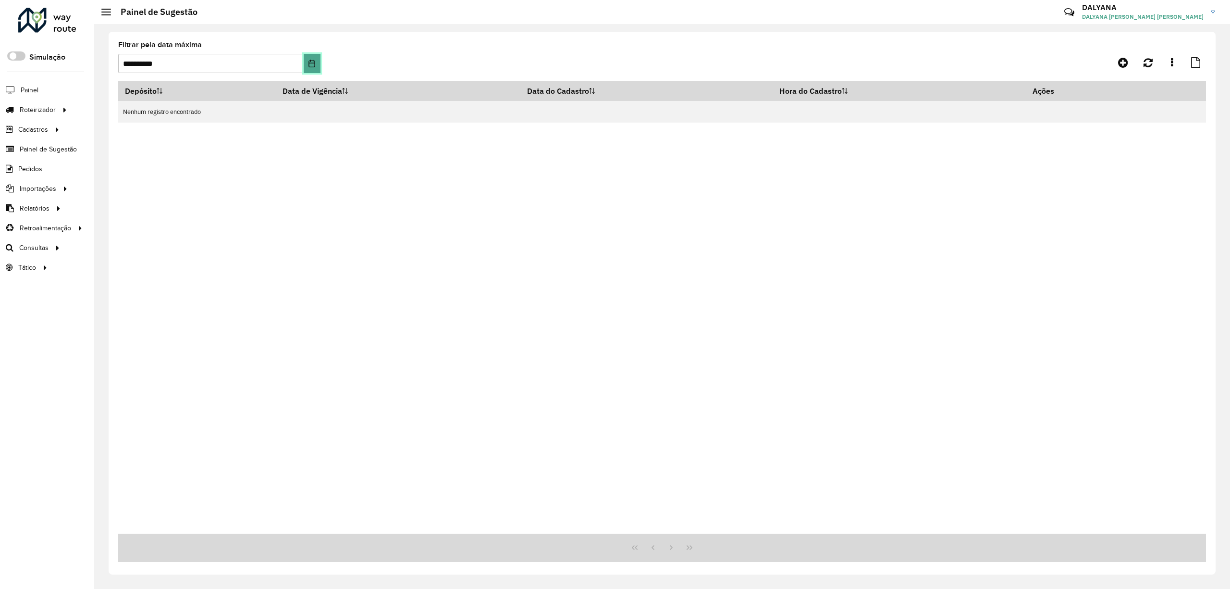
click at [312, 64] on icon "Choose Date" at bounding box center [312, 64] width 8 height 8
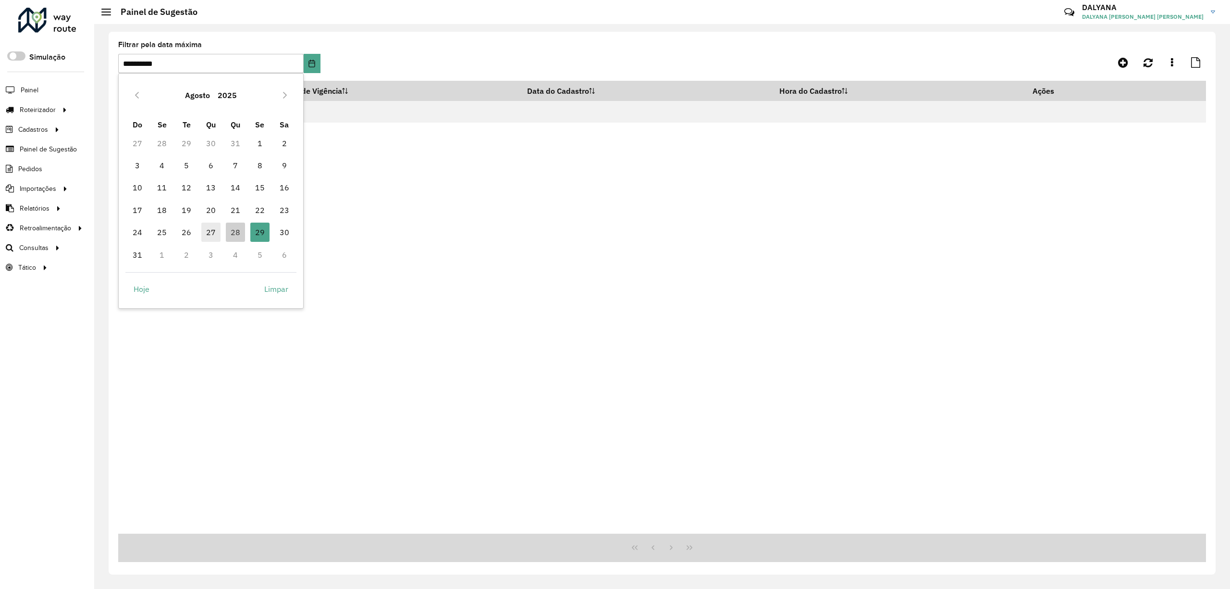
click at [207, 233] on span "27" at bounding box center [210, 231] width 19 height 19
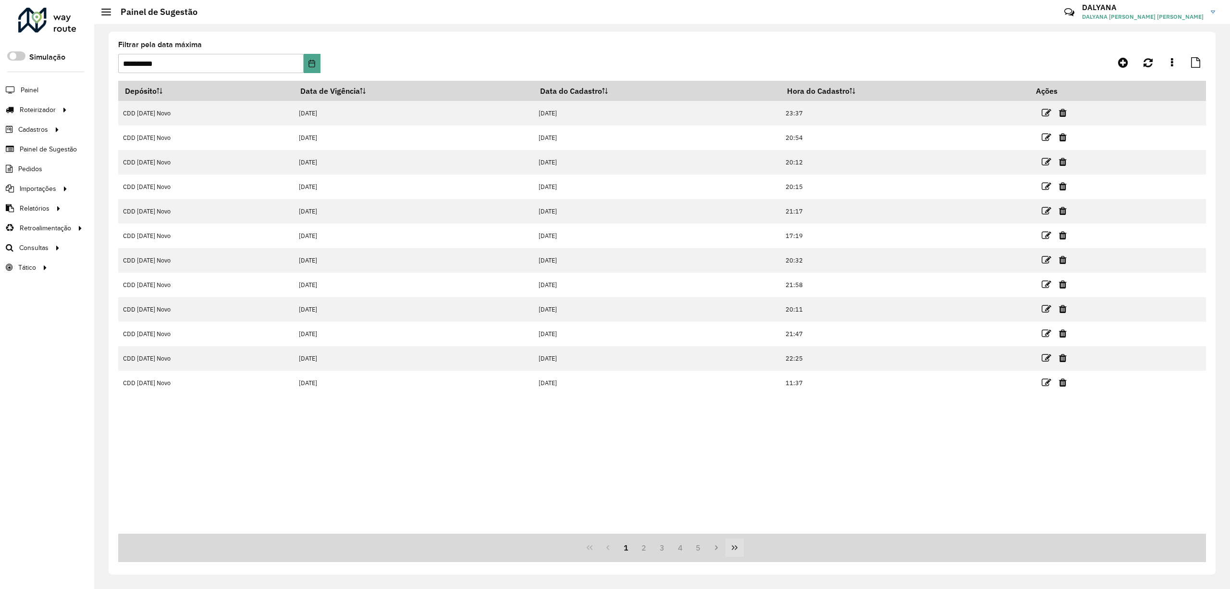
click at [729, 548] on button "Last Page" at bounding box center [735, 547] width 18 height 18
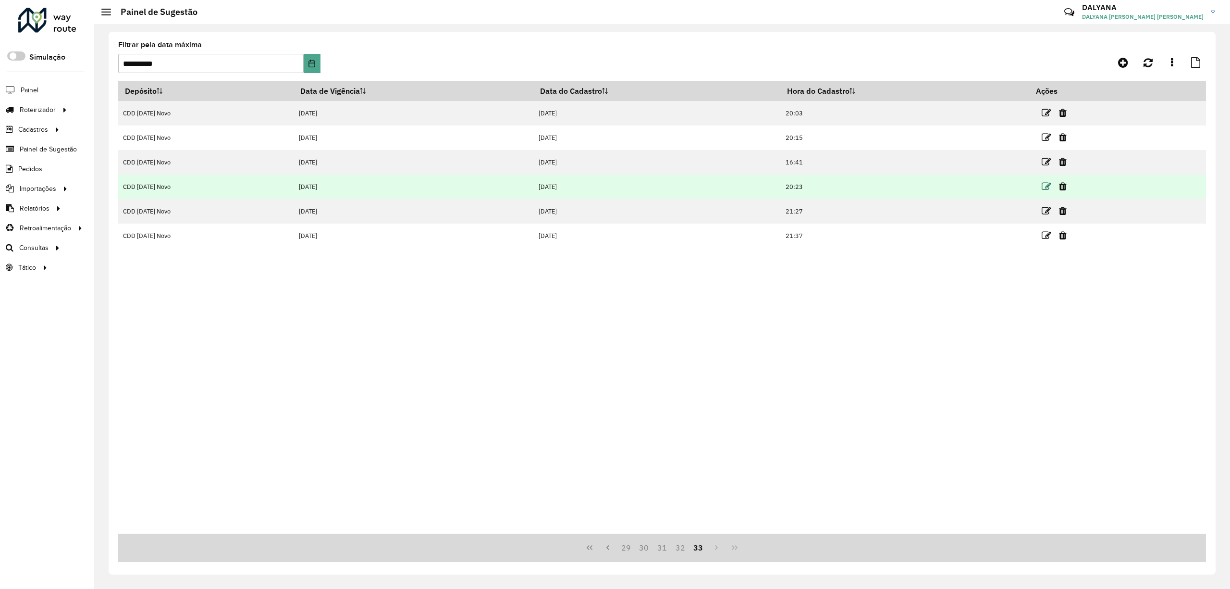
click at [1047, 183] on icon at bounding box center [1047, 187] width 10 height 10
